Goal: Information Seeking & Learning: Learn about a topic

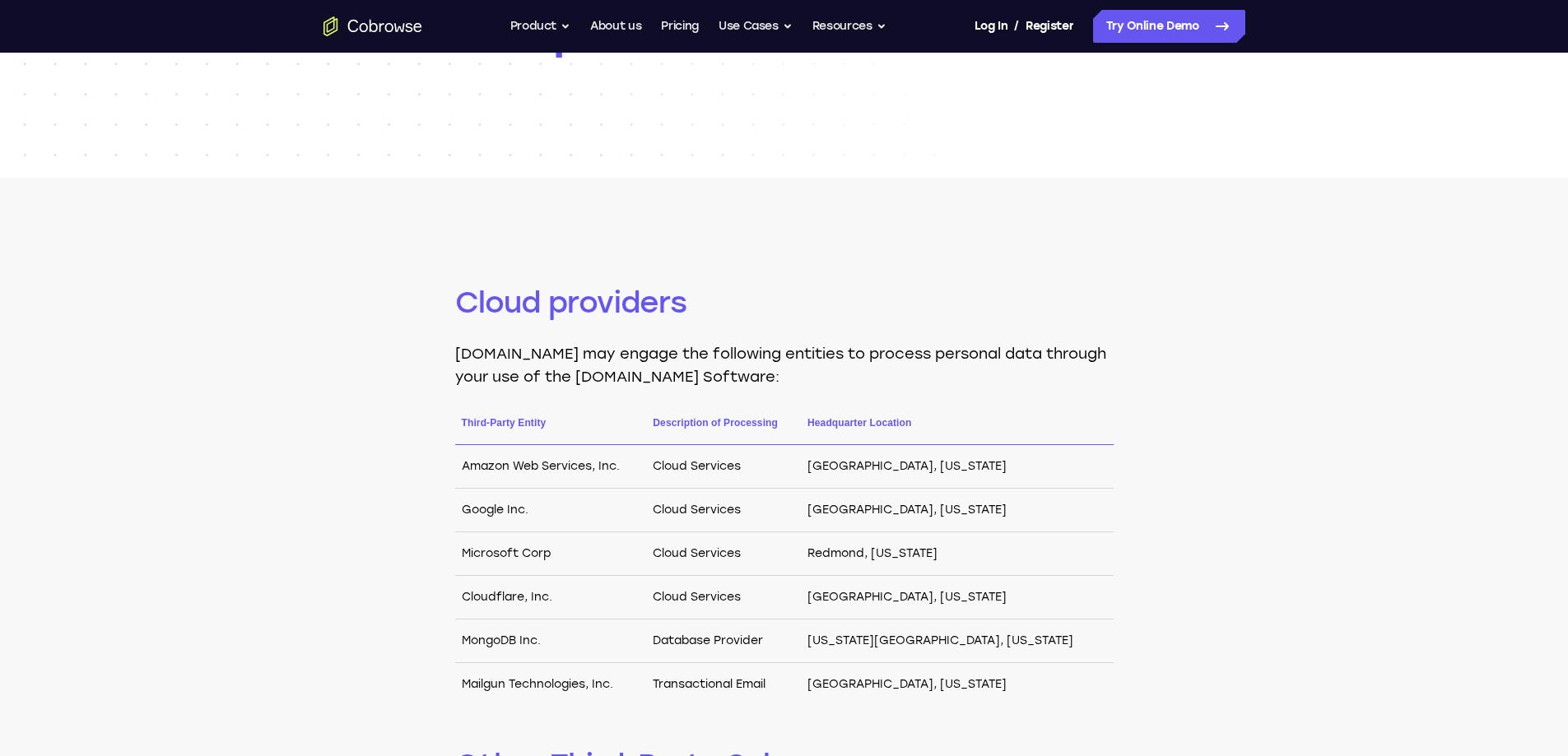
scroll to position [247, 0]
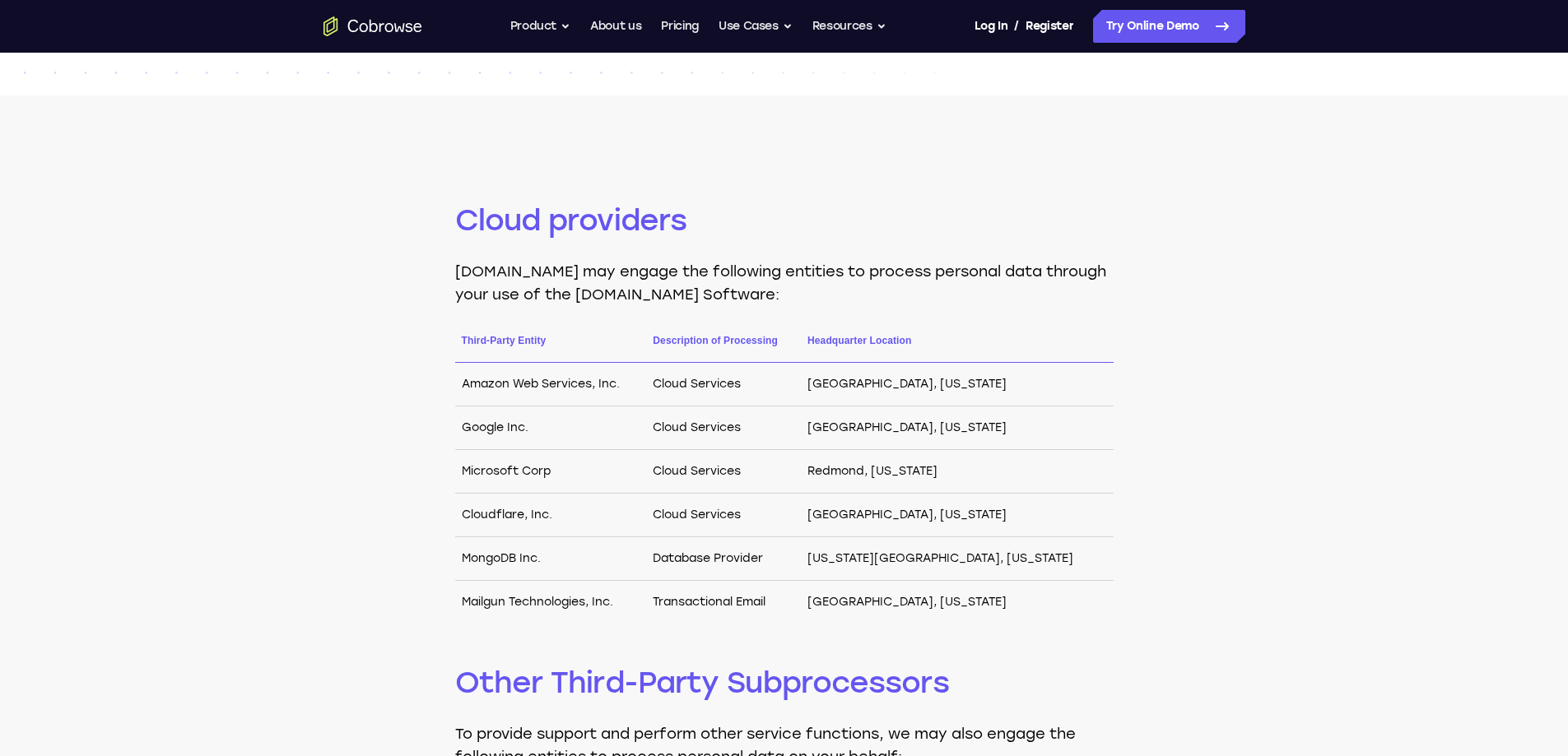
click at [1250, 567] on div "Cloud providers [DOMAIN_NAME] may engage the following entities to process pers…" at bounding box center [784, 669] width 1568 height 1147
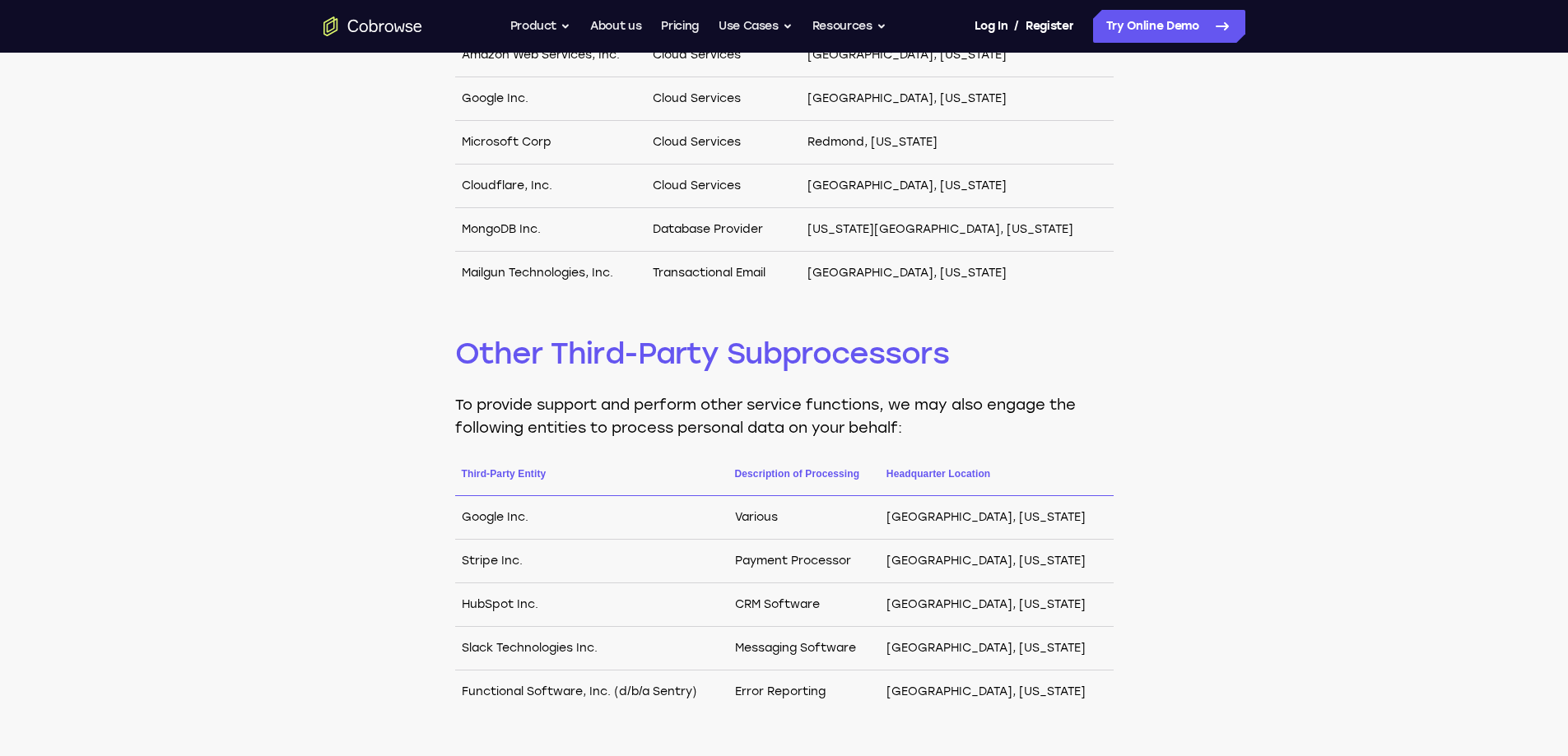
scroll to position [659, 0]
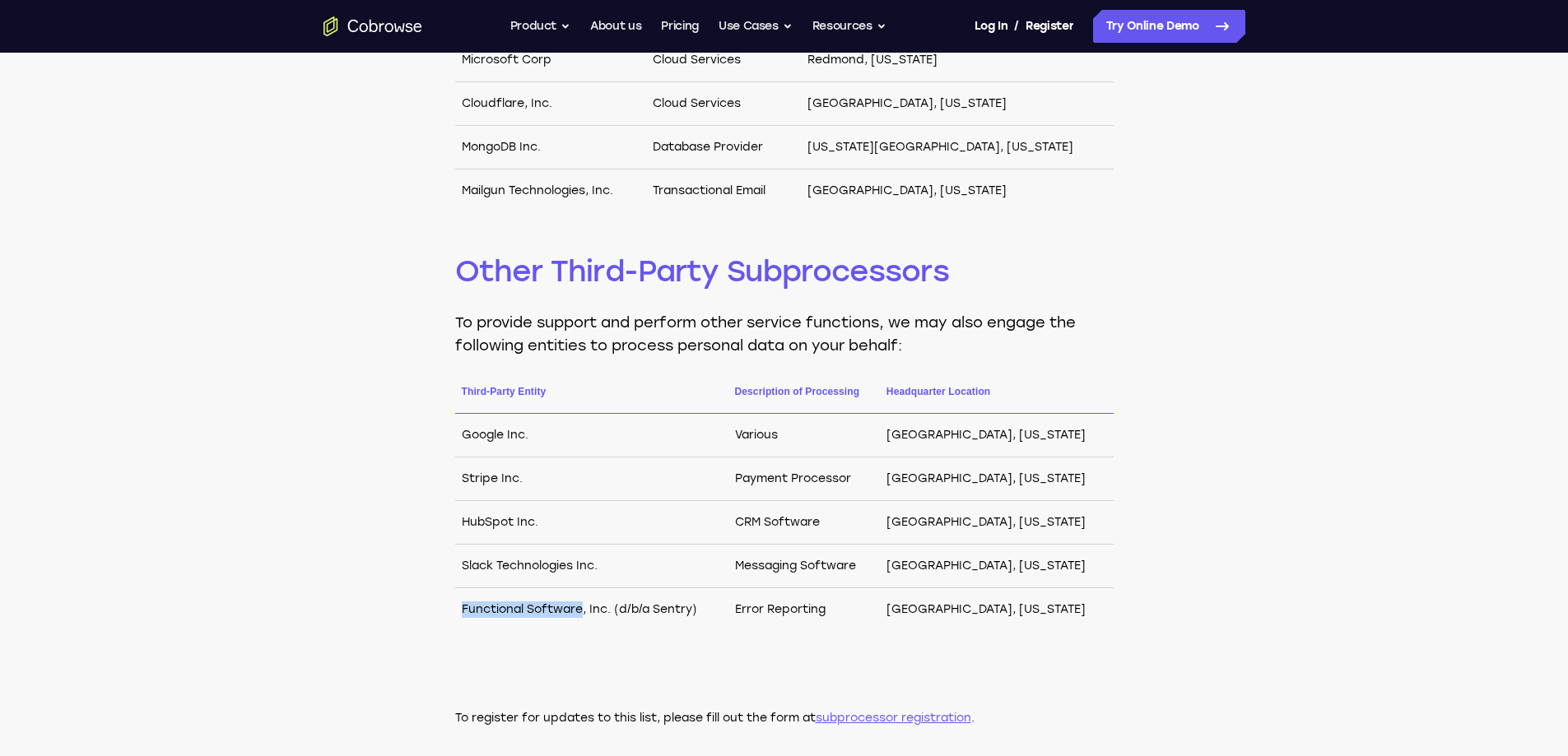
drag, startPoint x: 522, startPoint y: 603, endPoint x: 720, endPoint y: 602, distance: 198.0
click at [694, 602] on td "Functional Software, Inc. (d/b/a Sentry)" at bounding box center [592, 610] width 273 height 43
click at [720, 602] on td "Functional Software, Inc. (d/b/a Sentry)" at bounding box center [592, 610] width 273 height 43
click at [729, 629] on td "Functional Software, Inc. (d/b/a Sentry)" at bounding box center [592, 610] width 273 height 43
drag, startPoint x: 634, startPoint y: 610, endPoint x: 998, endPoint y: 608, distance: 364.0
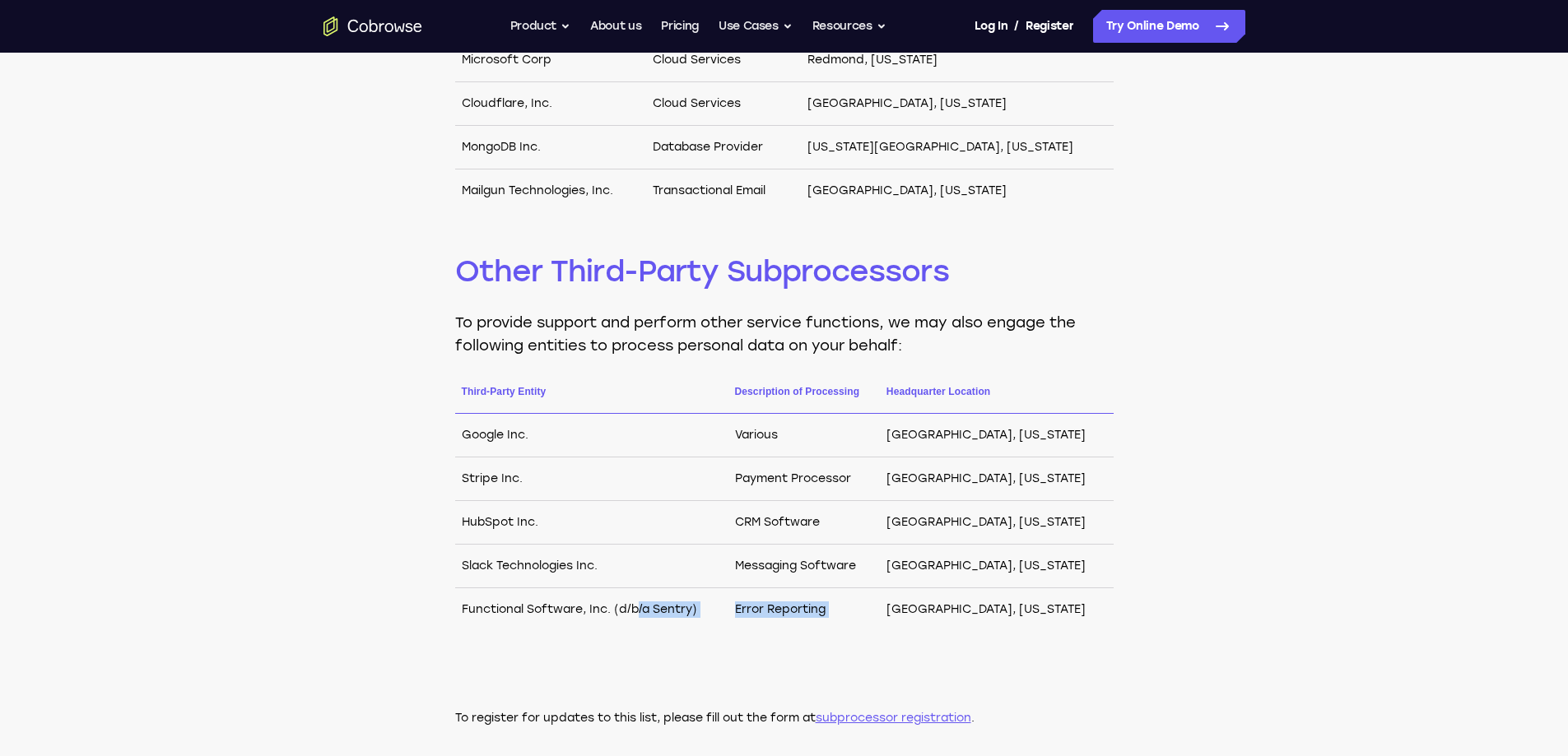
click at [965, 608] on tr "Functional Software, Inc. (d/b/a Sentry) Error Reporting [GEOGRAPHIC_DATA], [US…" at bounding box center [785, 610] width 659 height 43
click at [1004, 608] on td "[GEOGRAPHIC_DATA], [US_STATE]" at bounding box center [997, 610] width 234 height 43
drag, startPoint x: 1099, startPoint y: 608, endPoint x: 927, endPoint y: 611, distance: 172.0
click at [927, 611] on td "[GEOGRAPHIC_DATA], [US_STATE]" at bounding box center [997, 610] width 234 height 43
click at [1050, 609] on td "[GEOGRAPHIC_DATA], [US_STATE]" at bounding box center [997, 610] width 234 height 43
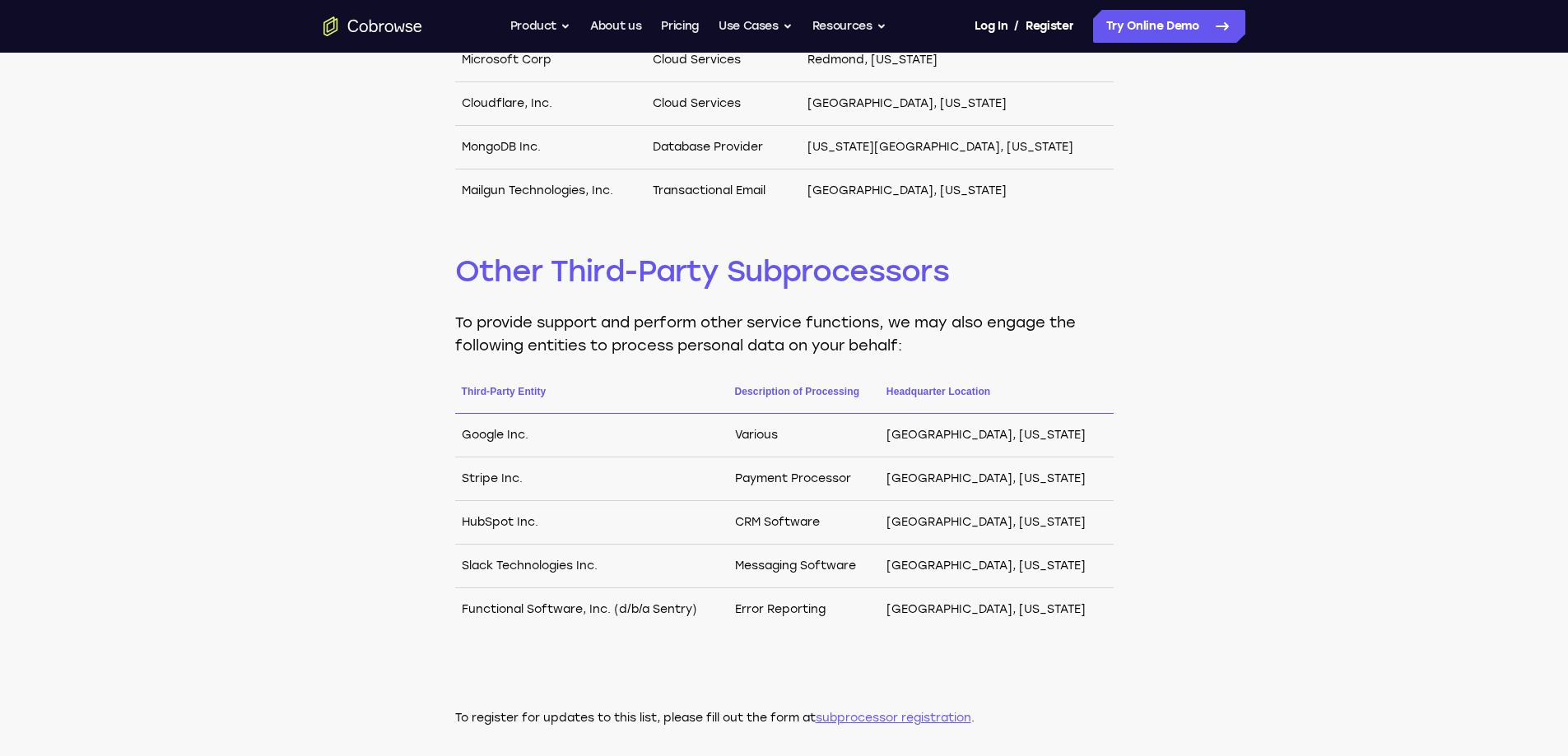
scroll to position [740, 0]
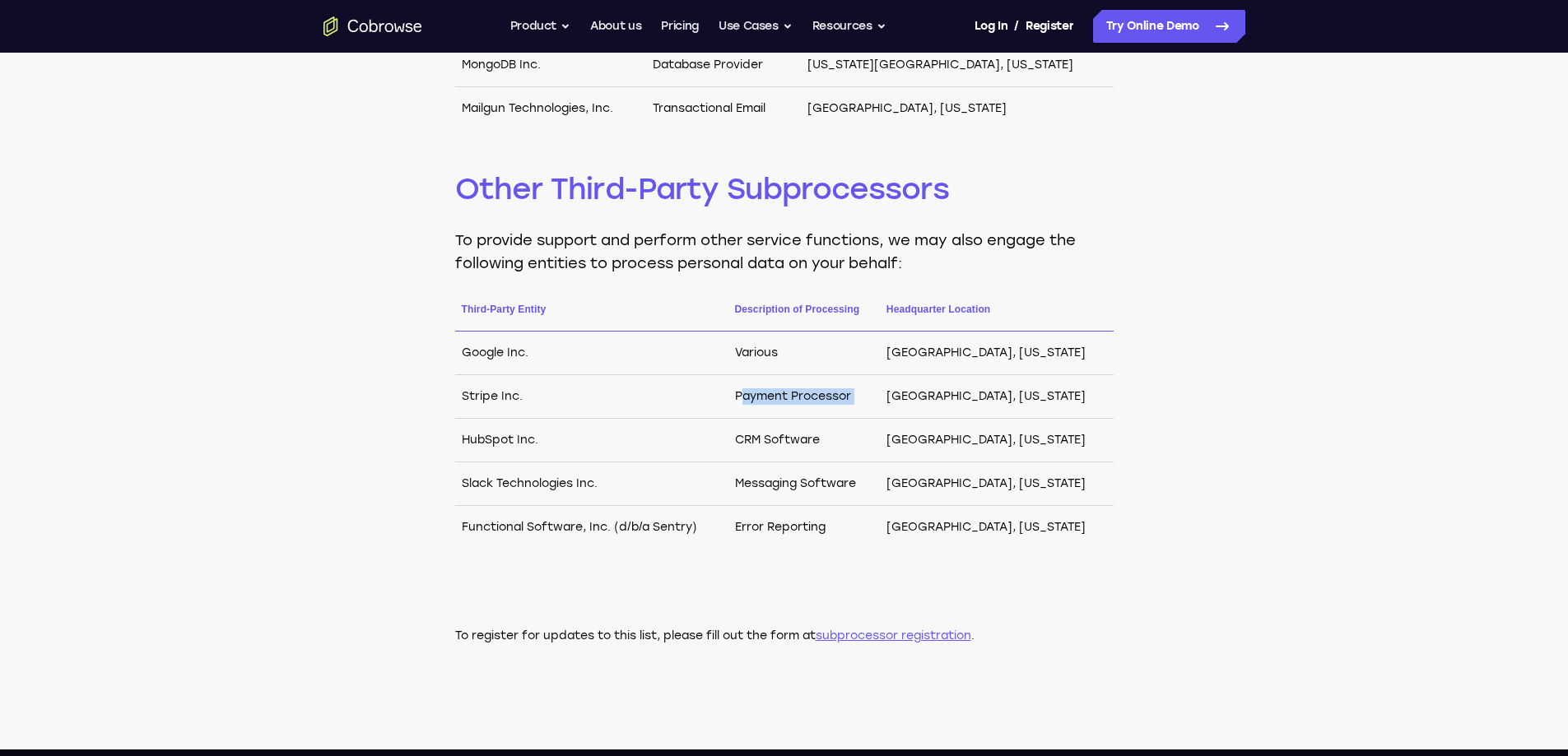
drag, startPoint x: 761, startPoint y: 392, endPoint x: 908, endPoint y: 392, distance: 147.0
click at [908, 392] on tr "Stripe Inc. Payment Processor [GEOGRAPHIC_DATA], [US_STATE]" at bounding box center [785, 397] width 659 height 43
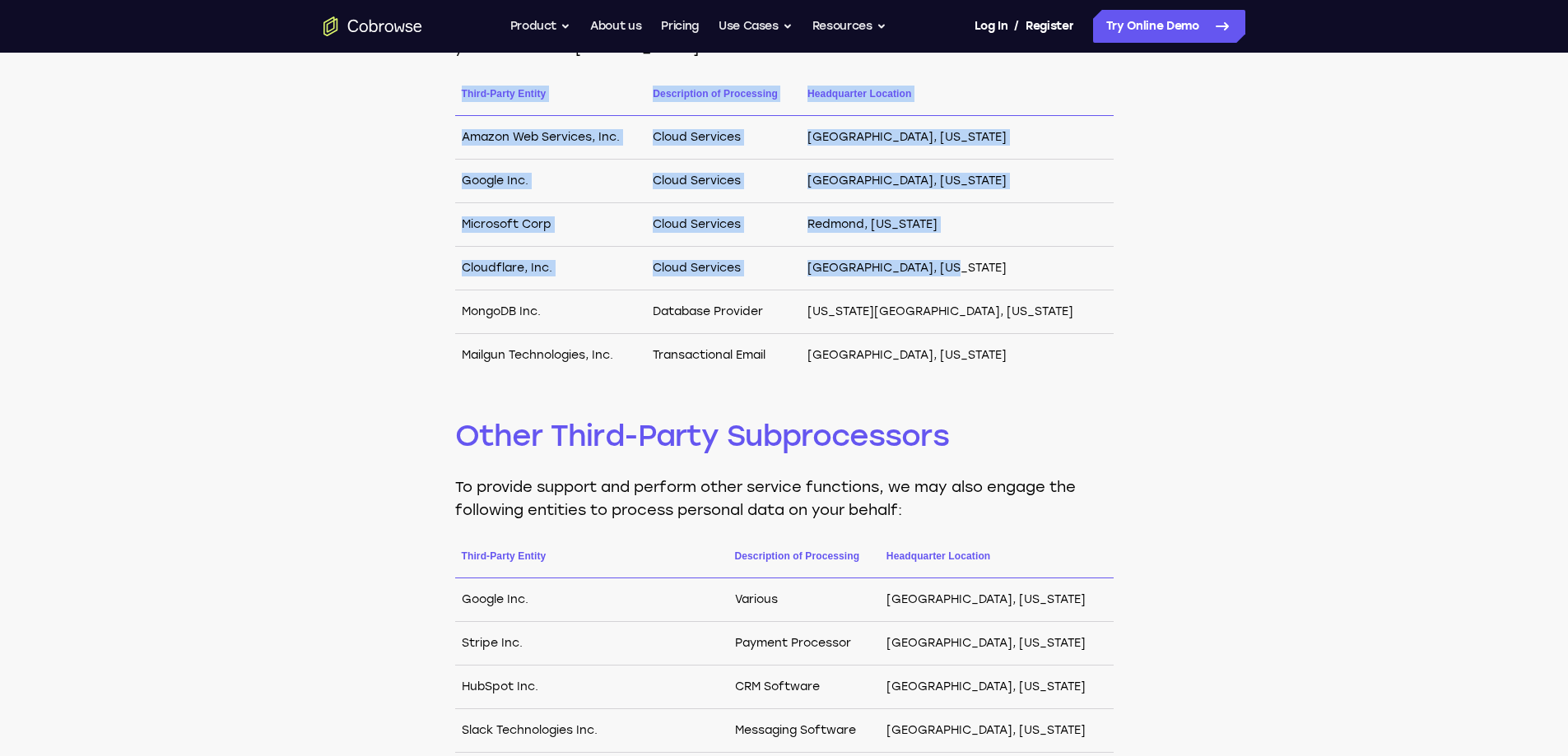
drag, startPoint x: 436, startPoint y: 264, endPoint x: 1055, endPoint y: 274, distance: 619.1
click at [1055, 274] on div "Cloud providers [DOMAIN_NAME] may engage the following entities to process pers…" at bounding box center [784, 422] width 1568 height 1147
click at [1081, 274] on td "[GEOGRAPHIC_DATA], [US_STATE]" at bounding box center [956, 268] width 312 height 43
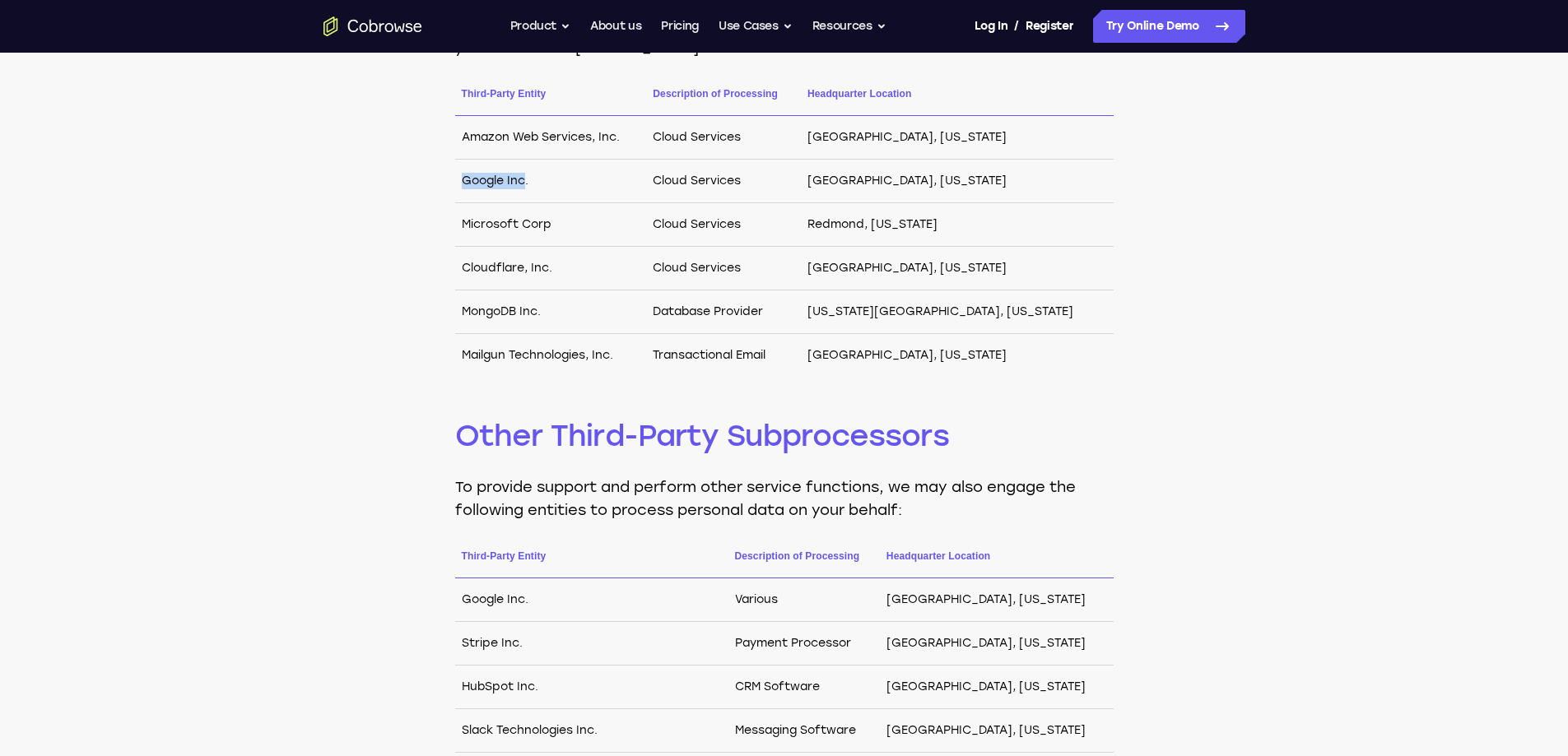
drag, startPoint x: 458, startPoint y: 179, endPoint x: 548, endPoint y: 179, distance: 90.0
click at [540, 179] on td "Google Inc." at bounding box center [551, 181] width 192 height 43
drag, startPoint x: 463, startPoint y: 143, endPoint x: 618, endPoint y: 143, distance: 155.0
click at [615, 143] on td "Amazon Web Services, Inc." at bounding box center [551, 138] width 192 height 43
click at [619, 143] on td "Amazon Web Services, Inc." at bounding box center [551, 138] width 192 height 43
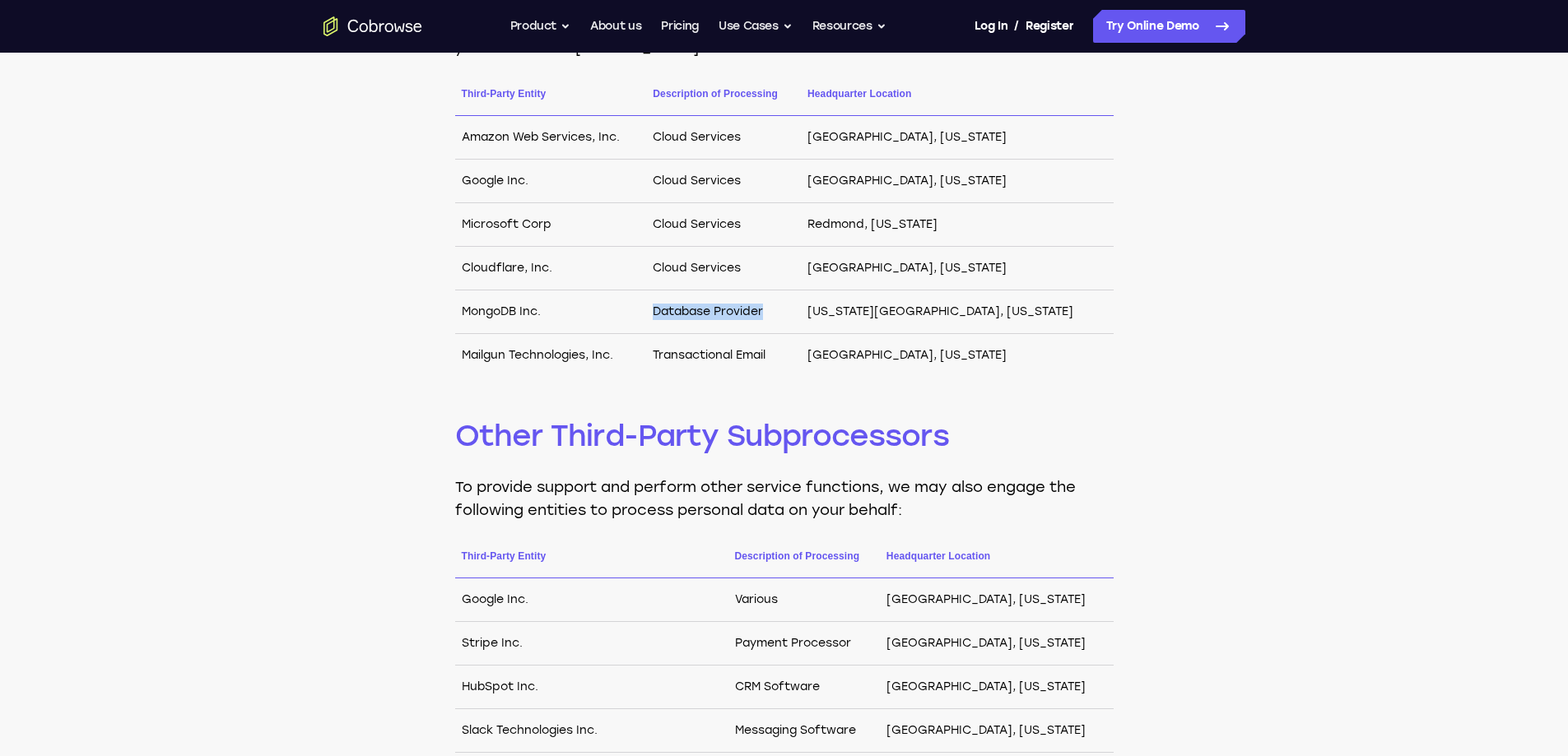
drag, startPoint x: 701, startPoint y: 316, endPoint x: 815, endPoint y: 316, distance: 114.0
click at [801, 316] on td "Database Provider" at bounding box center [723, 312] width 154 height 43
drag, startPoint x: 710, startPoint y: 353, endPoint x: 810, endPoint y: 353, distance: 100.0
click at [801, 353] on td "Transactional Email" at bounding box center [723, 356] width 154 height 43
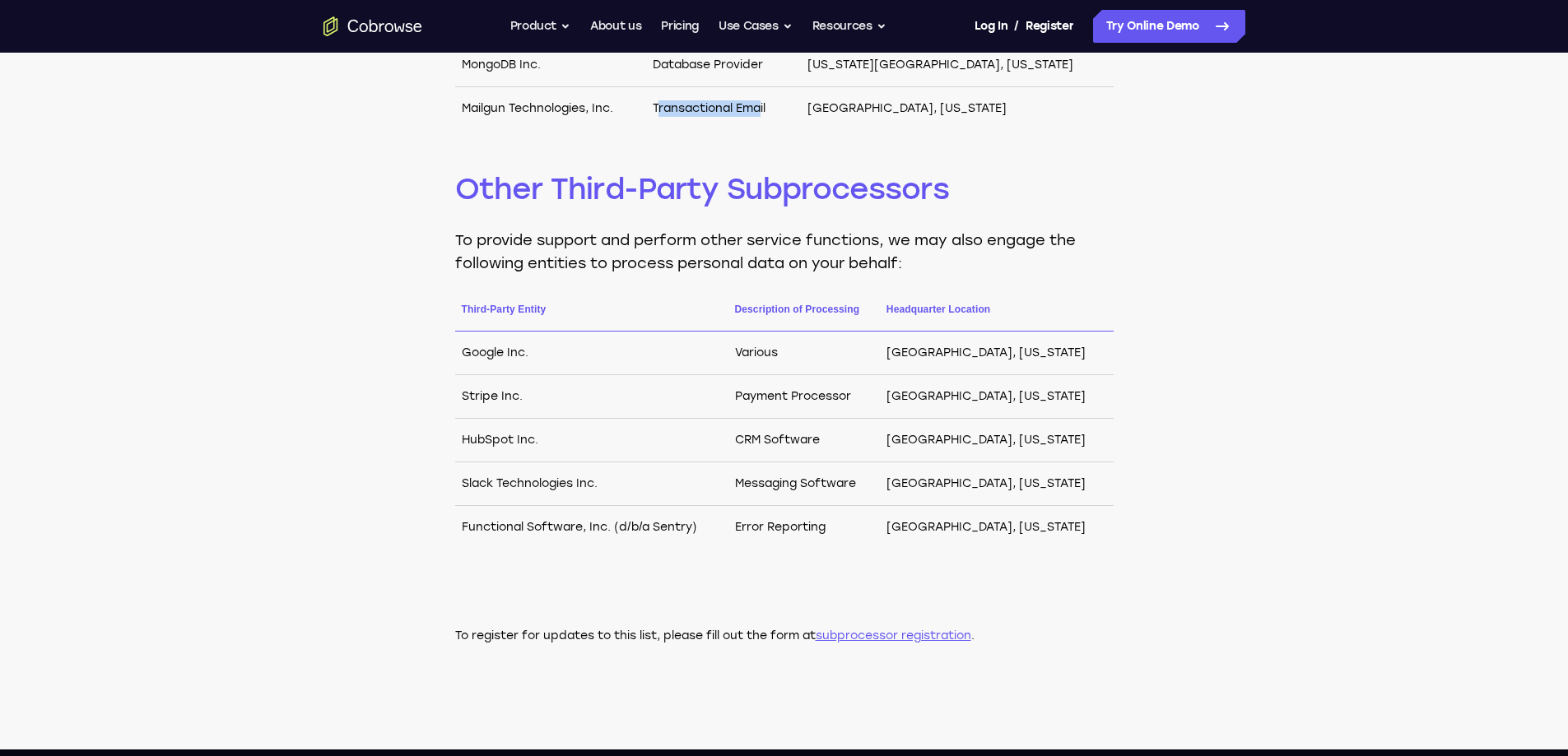
scroll to position [987, 0]
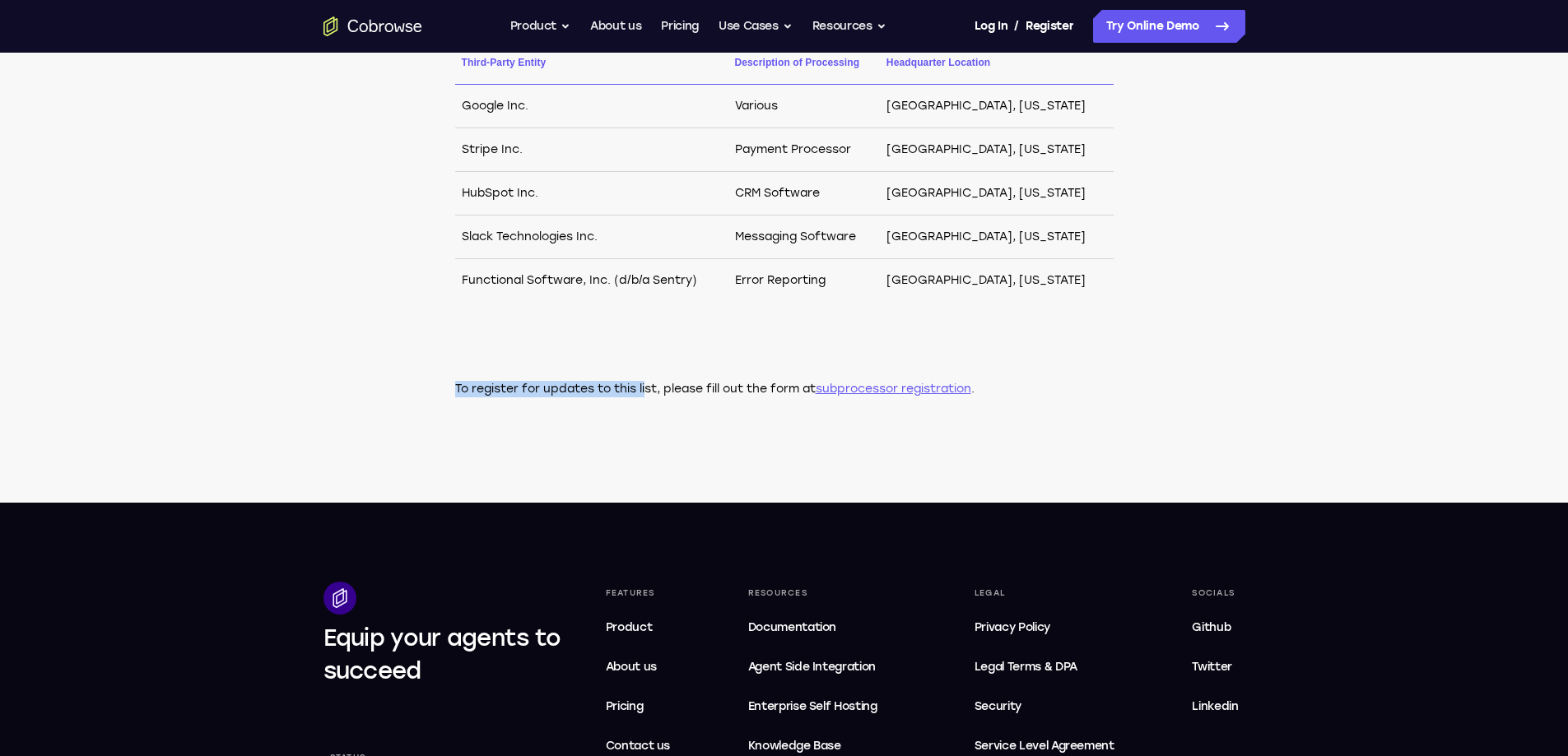
drag, startPoint x: 482, startPoint y: 382, endPoint x: 648, endPoint y: 391, distance: 166.2
click at [648, 391] on p "To register for updates to this list, please fill out the form at subprocessor …" at bounding box center [785, 388] width 659 height 17
drag, startPoint x: 579, startPoint y: 388, endPoint x: 706, endPoint y: 389, distance: 127.0
click at [706, 389] on p "To register for updates to this list, please fill out the form at subprocessor …" at bounding box center [785, 388] width 659 height 17
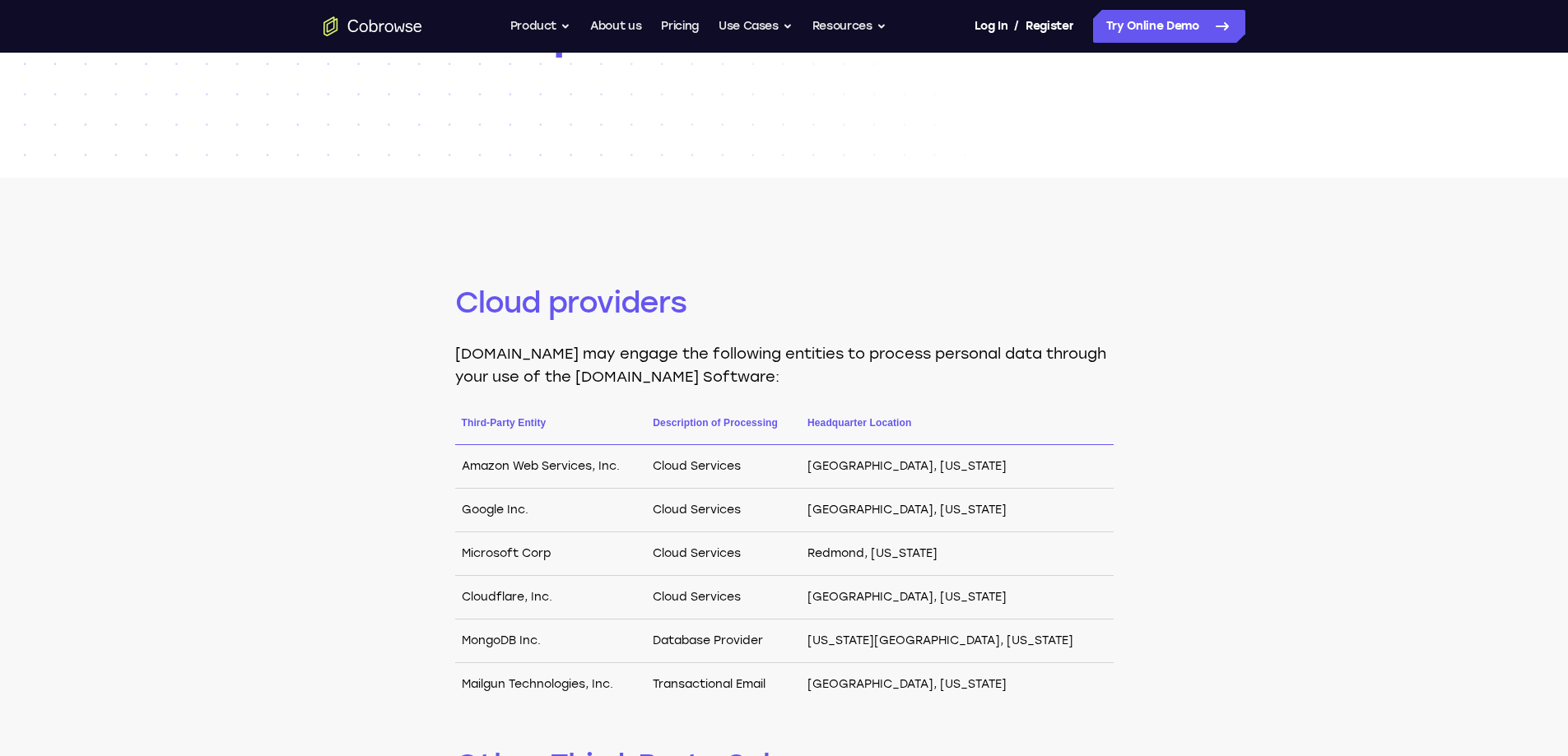
scroll to position [0, 0]
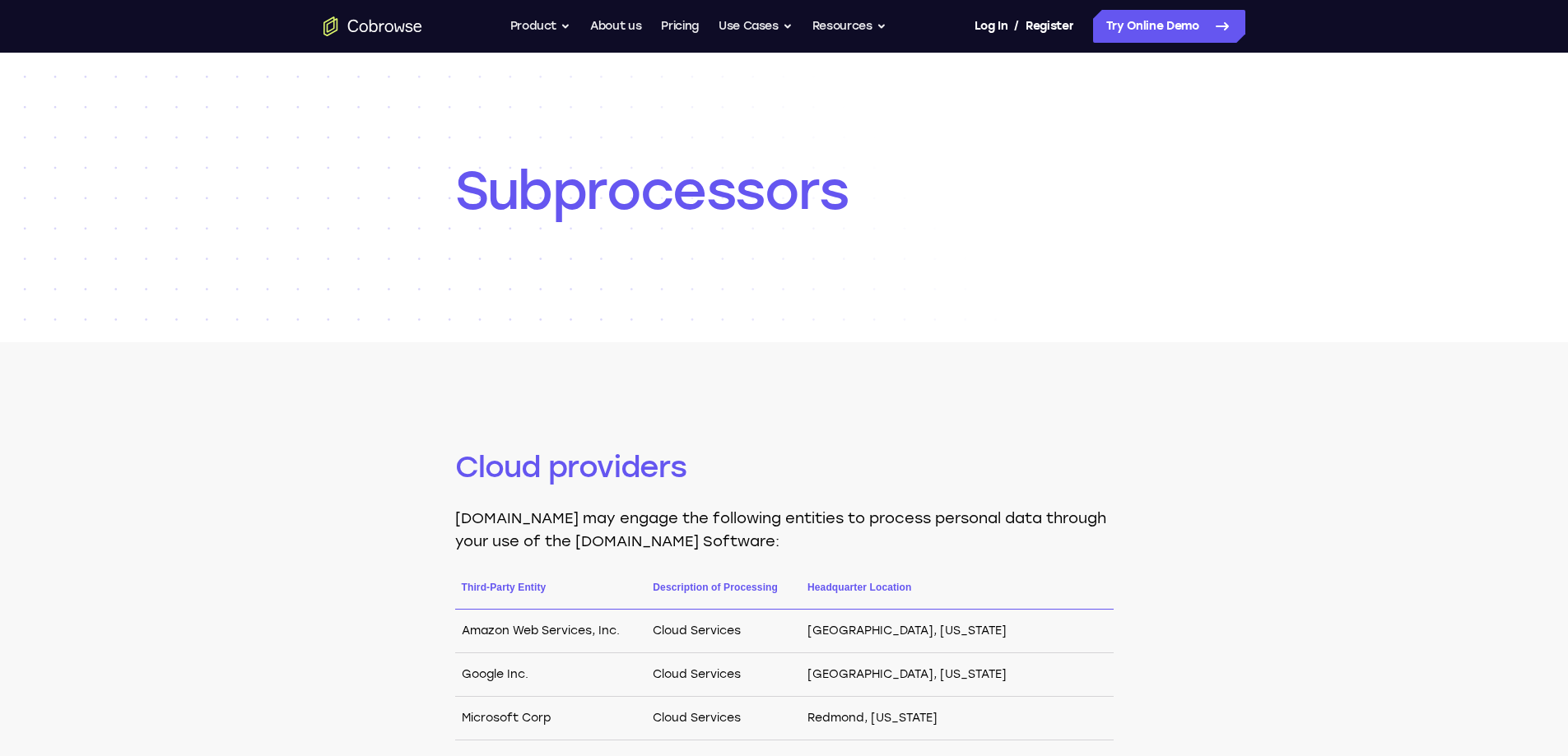
drag, startPoint x: 1039, startPoint y: 171, endPoint x: 1020, endPoint y: 170, distance: 19.0
click at [1039, 171] on h1 "Subprocessors" at bounding box center [785, 191] width 659 height 66
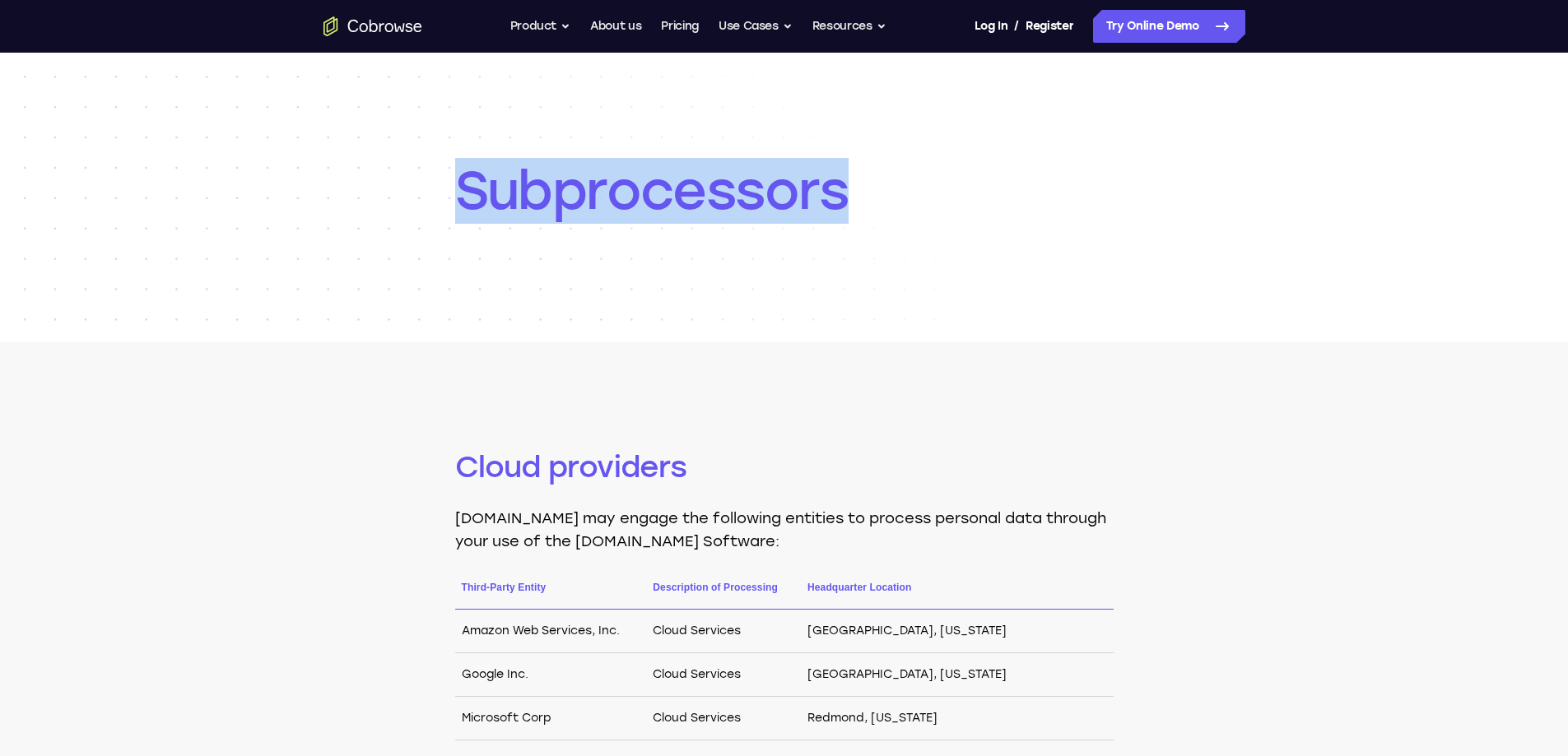
drag, startPoint x: 467, startPoint y: 184, endPoint x: 874, endPoint y: 184, distance: 407.0
click at [872, 184] on h1 "Subprocessors" at bounding box center [785, 191] width 659 height 66
